Goal: Transaction & Acquisition: Subscribe to service/newsletter

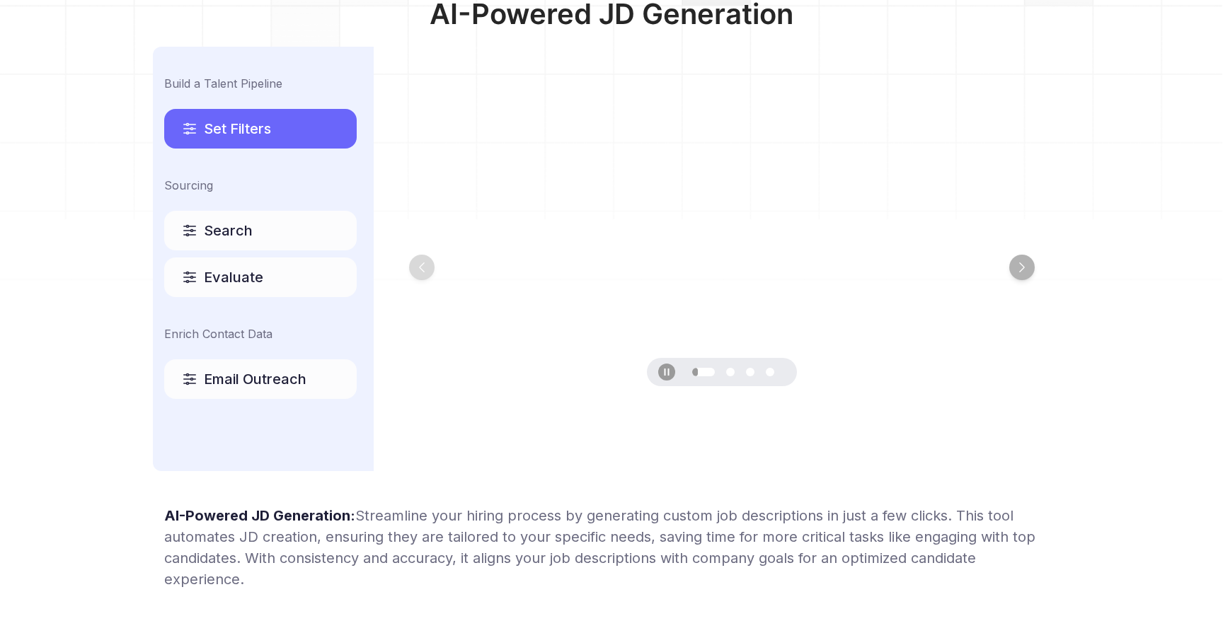
scroll to position [725, 0]
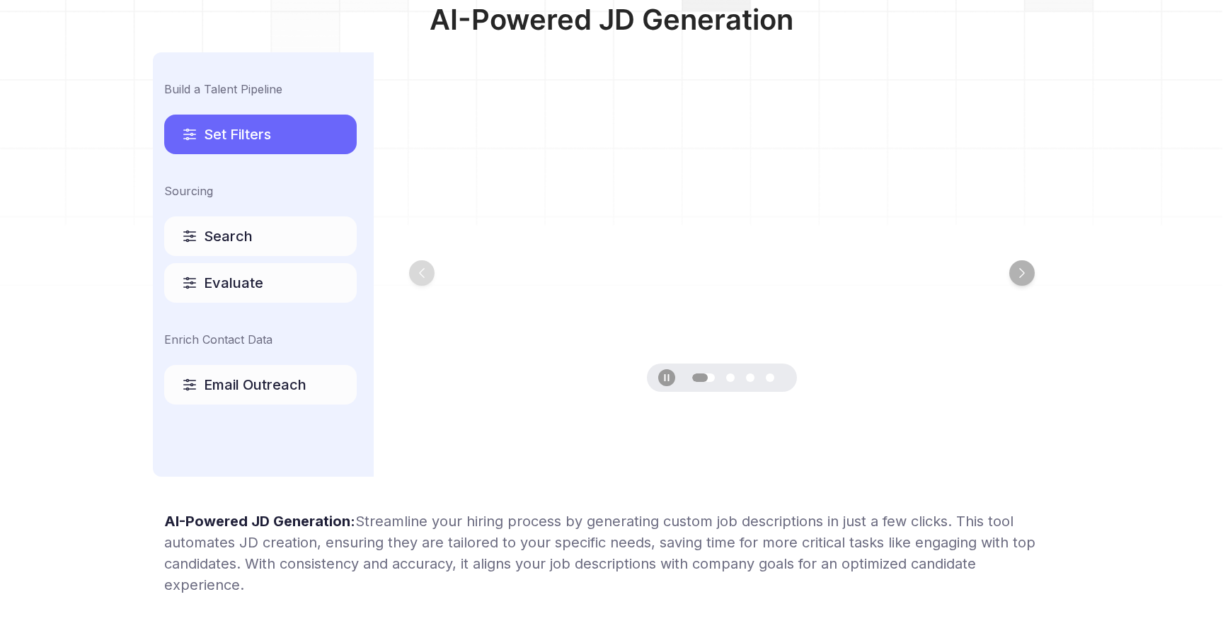
click at [287, 240] on div "Search" at bounding box center [260, 237] width 192 height 40
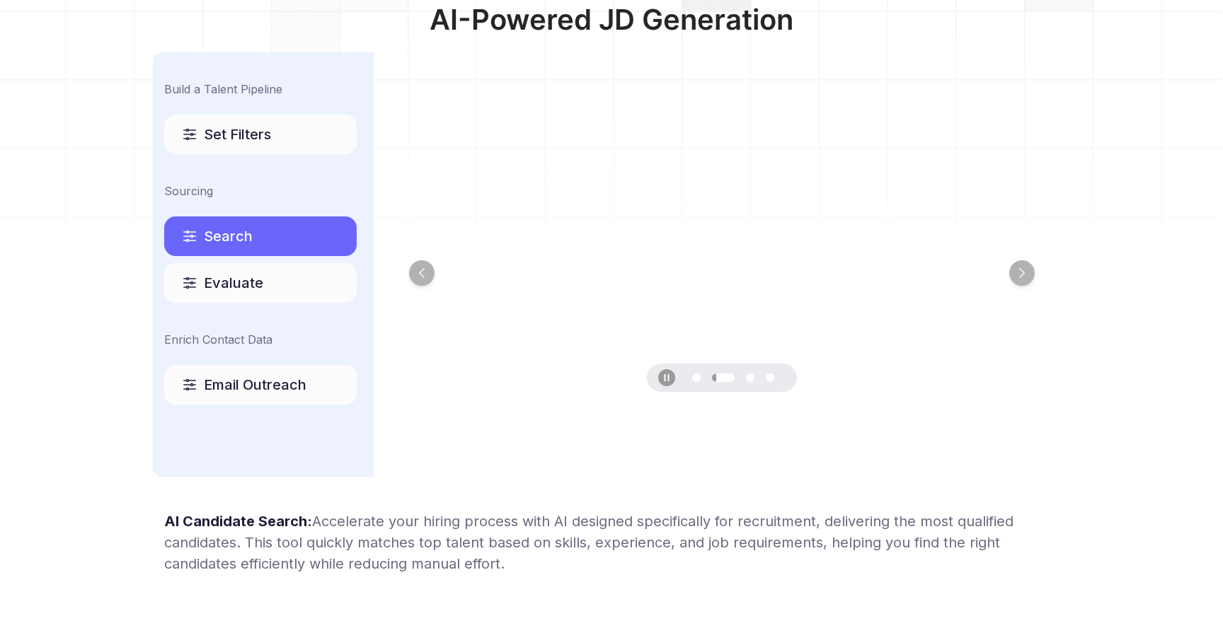
click at [265, 282] on div "Evaluate" at bounding box center [260, 283] width 192 height 40
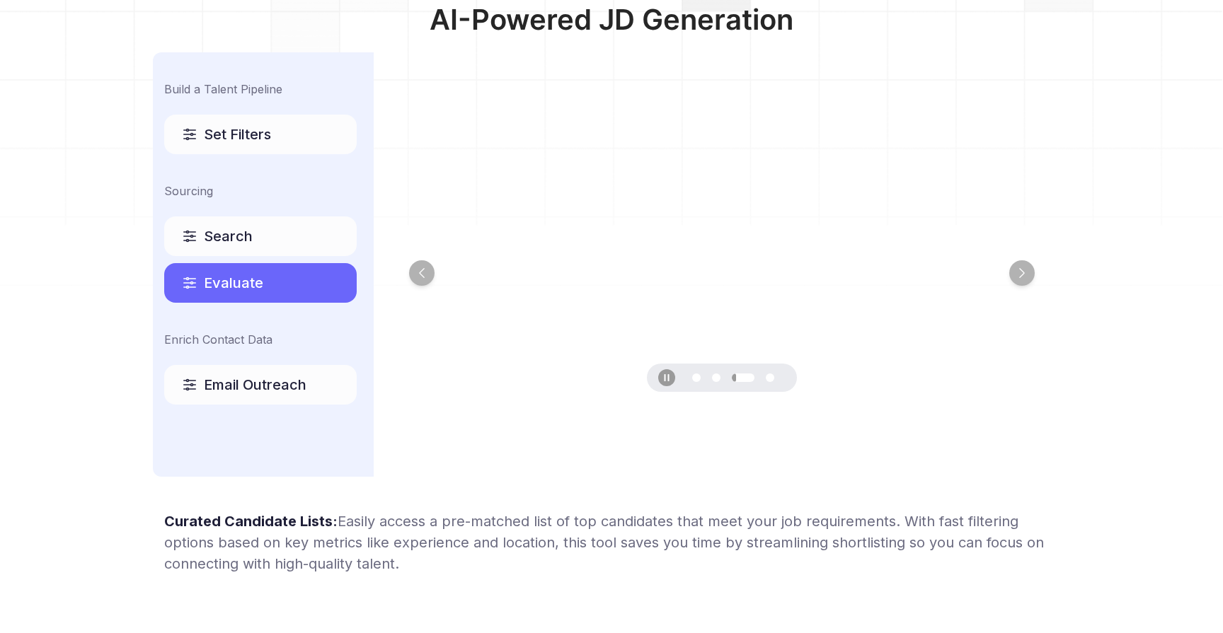
click at [272, 410] on div "Build a Talent Pipeline Set Filters Sourcing Search Evaluate Enrich Contact Dat…" at bounding box center [263, 264] width 221 height 425
click at [272, 395] on div "Email Outreach" at bounding box center [260, 385] width 192 height 40
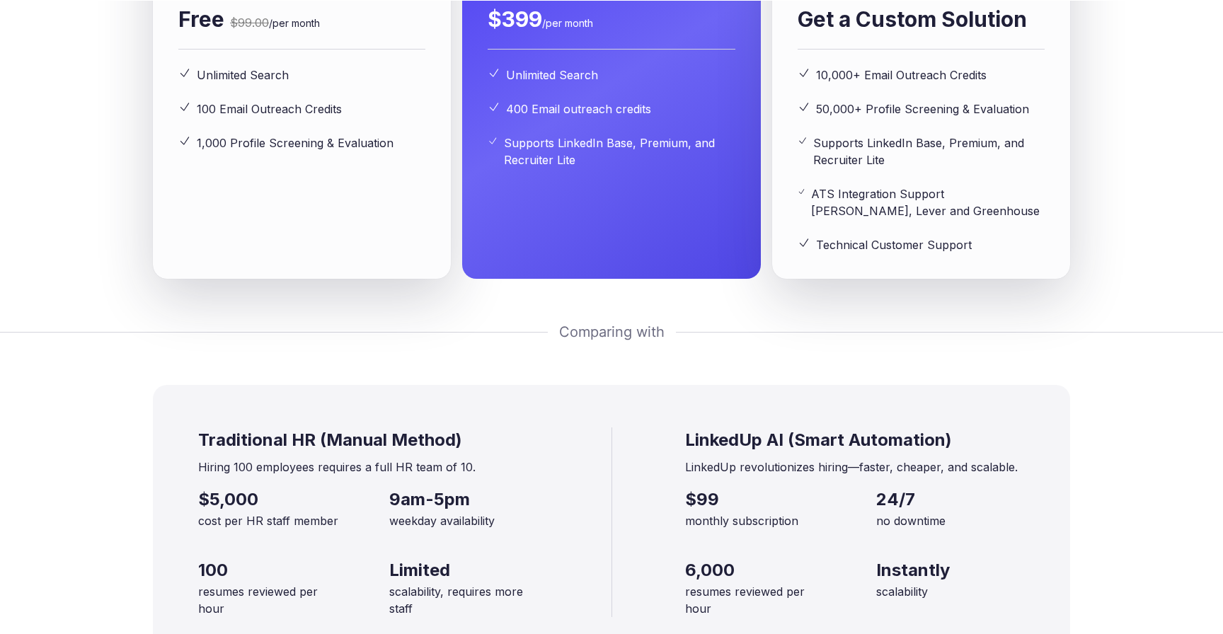
scroll to position [2142, 0]
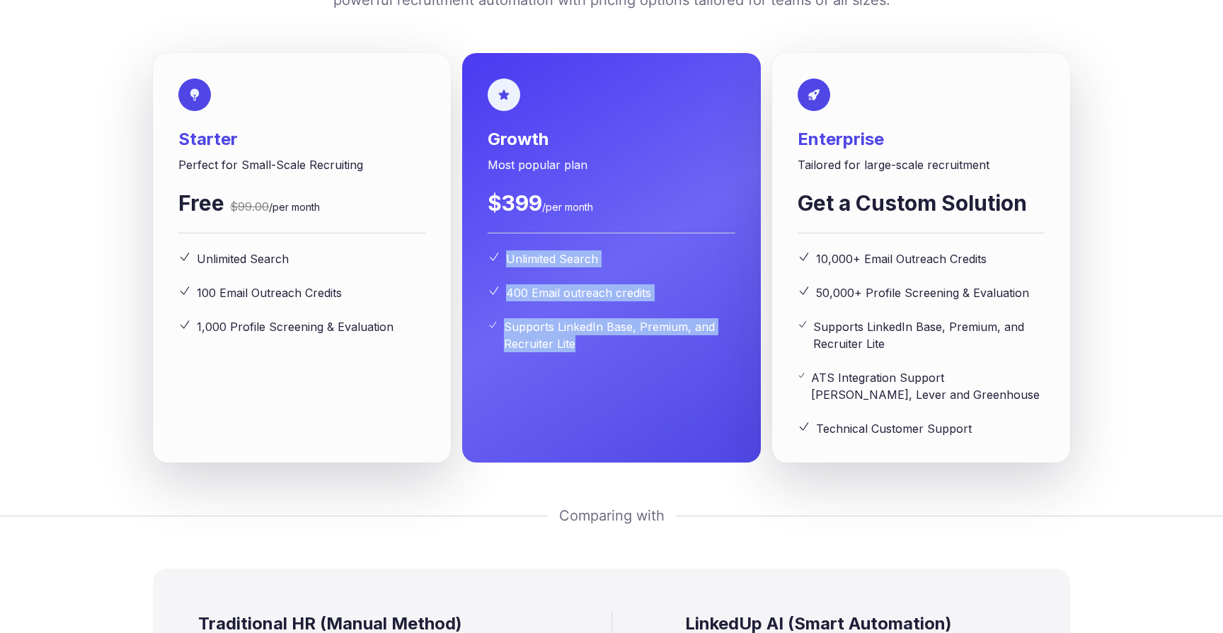
drag, startPoint x: 613, startPoint y: 465, endPoint x: 514, endPoint y: 346, distance: 155.2
click at [514, 347] on div "Growth Most popular plan $399 /per month Unlimited Search 400 Email outreach cr…" at bounding box center [611, 258] width 298 height 410
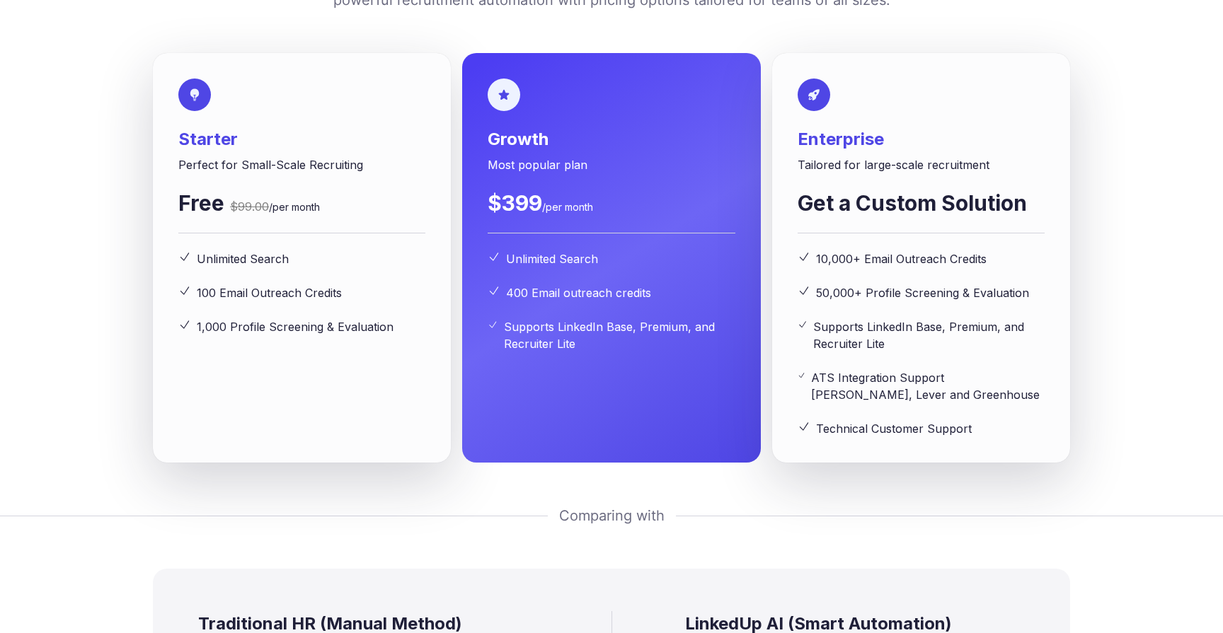
click at [623, 463] on div "Growth Most popular plan $399 /per month Unlimited Search 400 Email outreach cr…" at bounding box center [611, 258] width 298 height 410
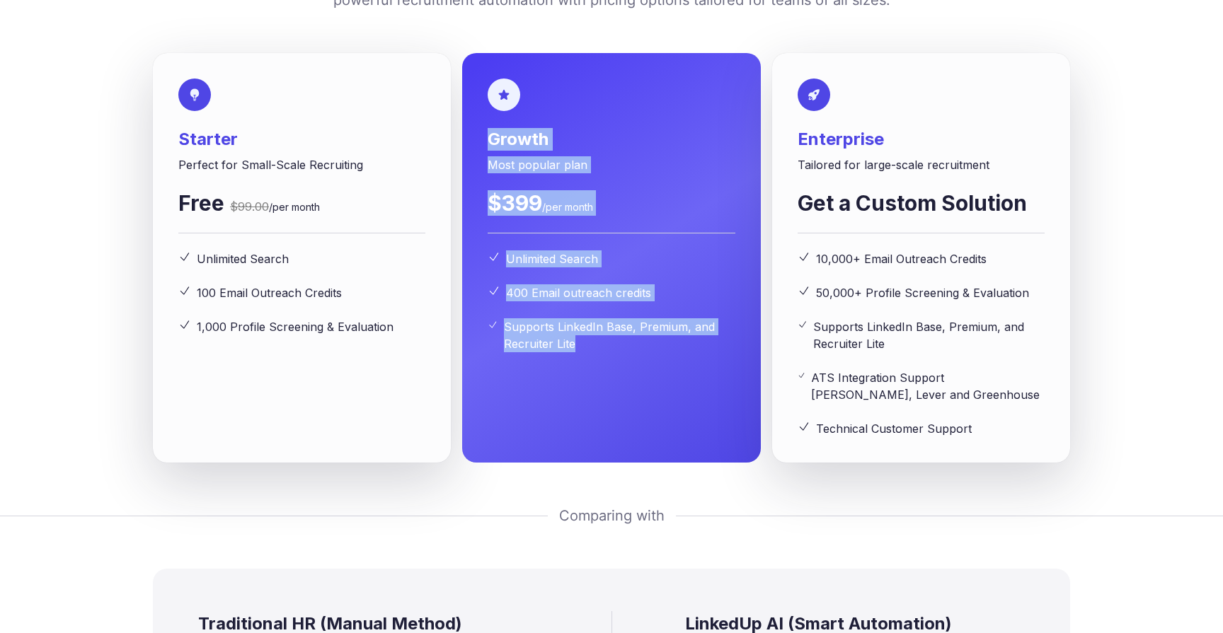
drag, startPoint x: 657, startPoint y: 484, endPoint x: 463, endPoint y: 163, distance: 374.6
click at [463, 163] on div "Growth Most popular plan $399 /per month Unlimited Search 400 Email outreach cr…" at bounding box center [611, 258] width 298 height 410
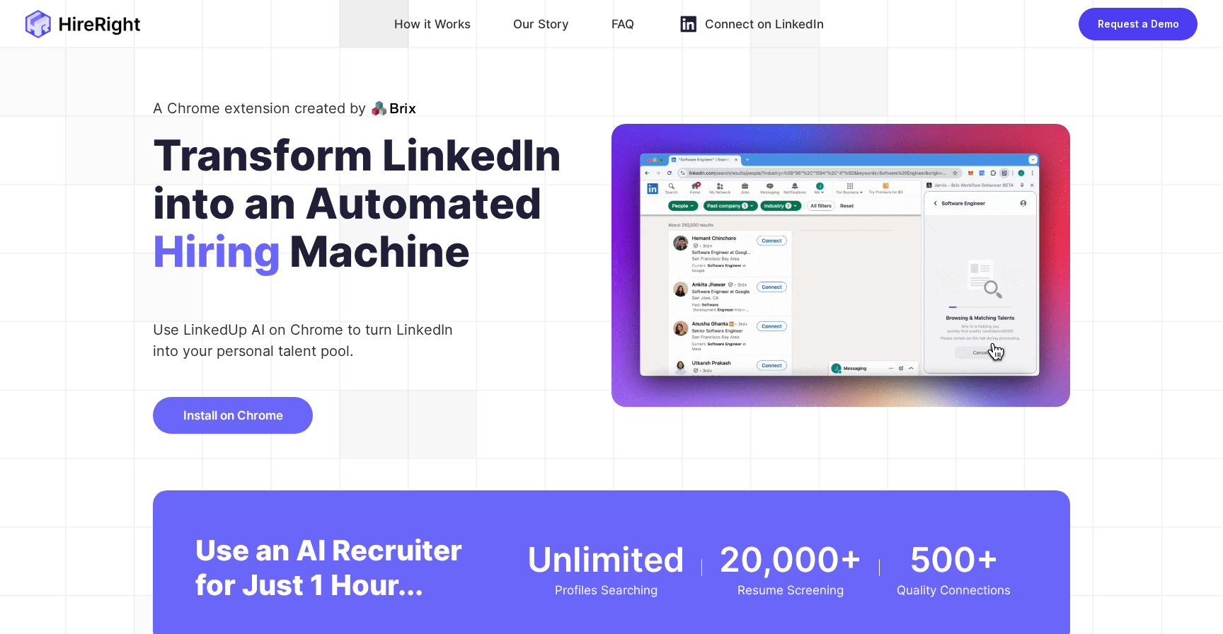
scroll to position [0, 0]
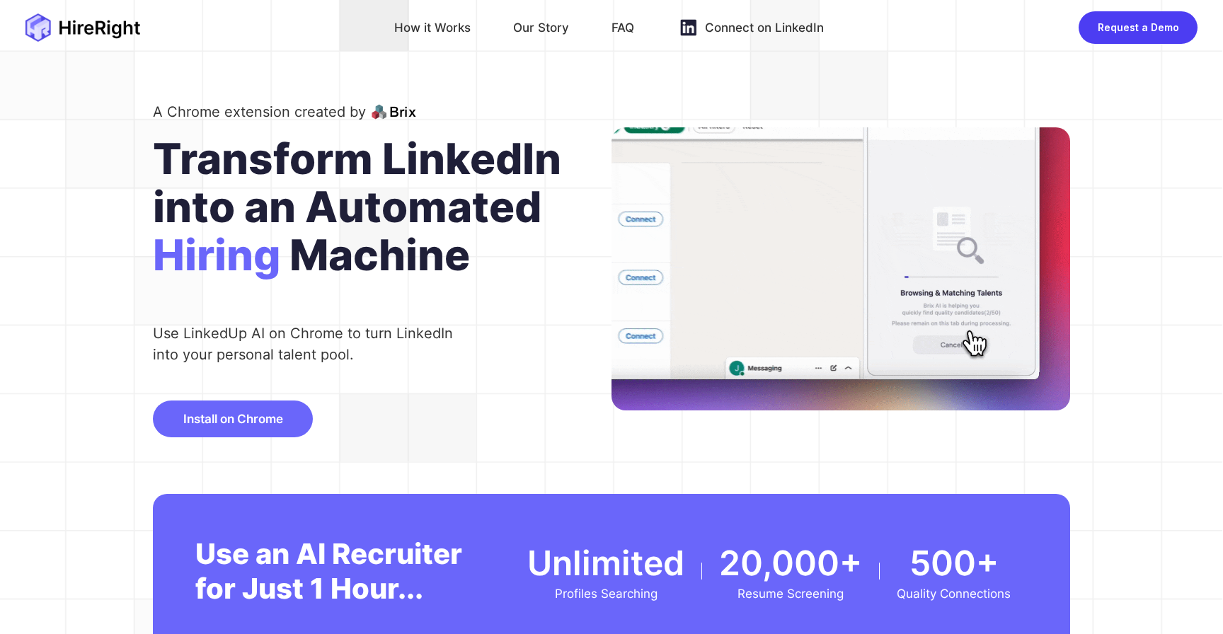
click at [98, 30] on img at bounding box center [82, 27] width 115 height 28
